Goal: Find specific page/section: Find specific page/section

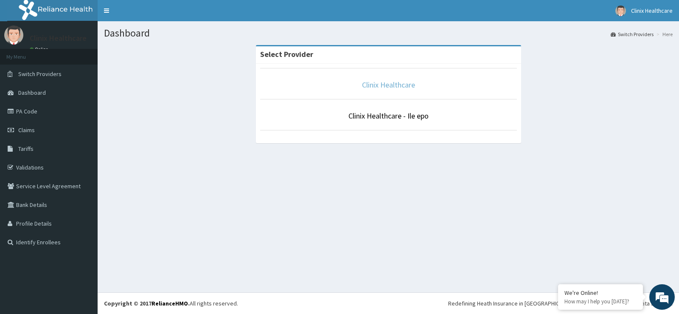
click at [393, 82] on link "Clinix Healthcare" at bounding box center [388, 85] width 53 height 10
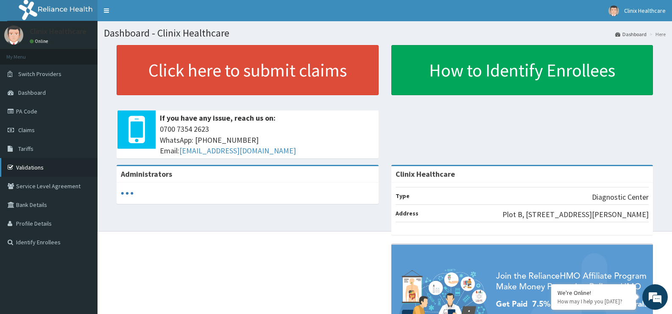
click at [39, 168] on link "Validations" at bounding box center [49, 167] width 98 height 19
